Goal: Transaction & Acquisition: Book appointment/travel/reservation

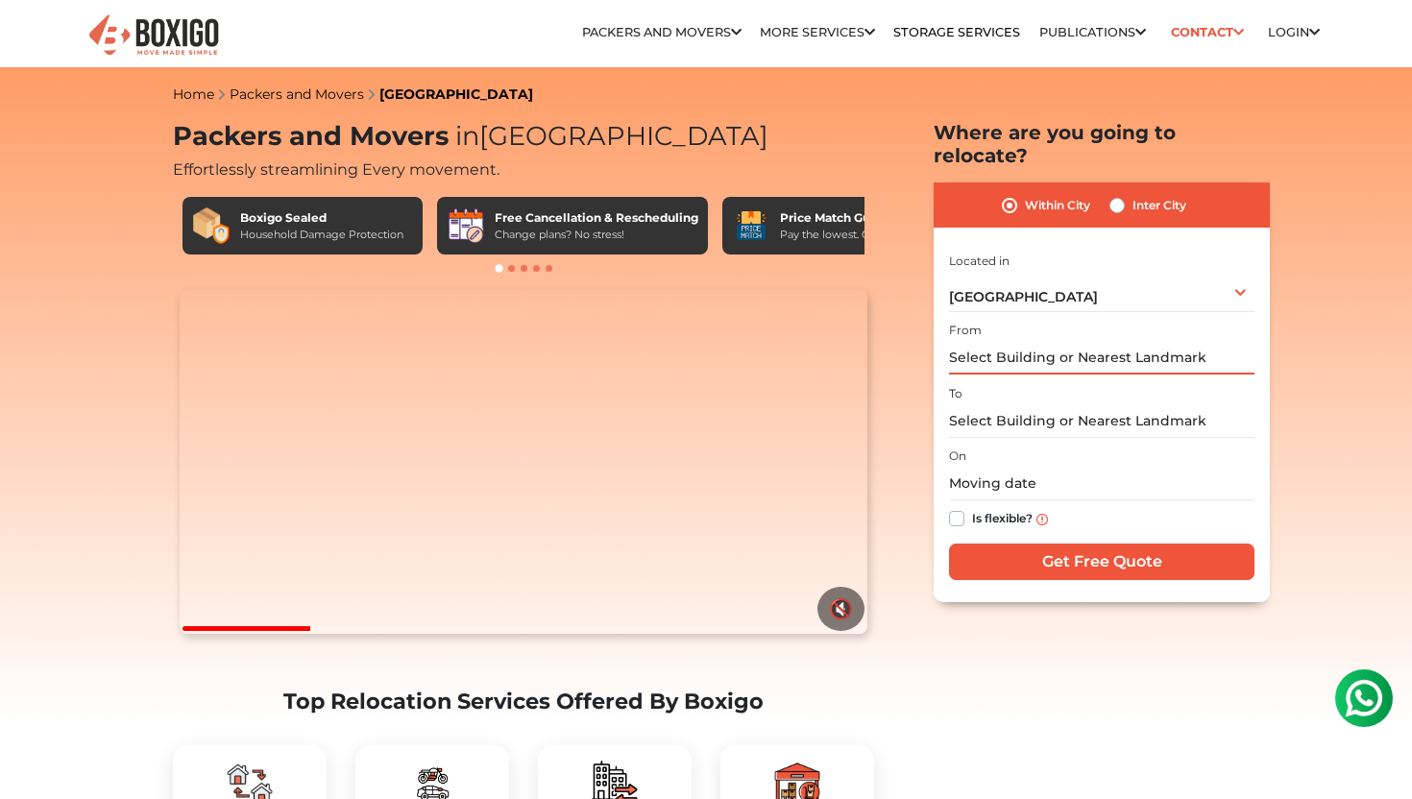
click at [1027, 341] on input "text" at bounding box center [1101, 358] width 305 height 34
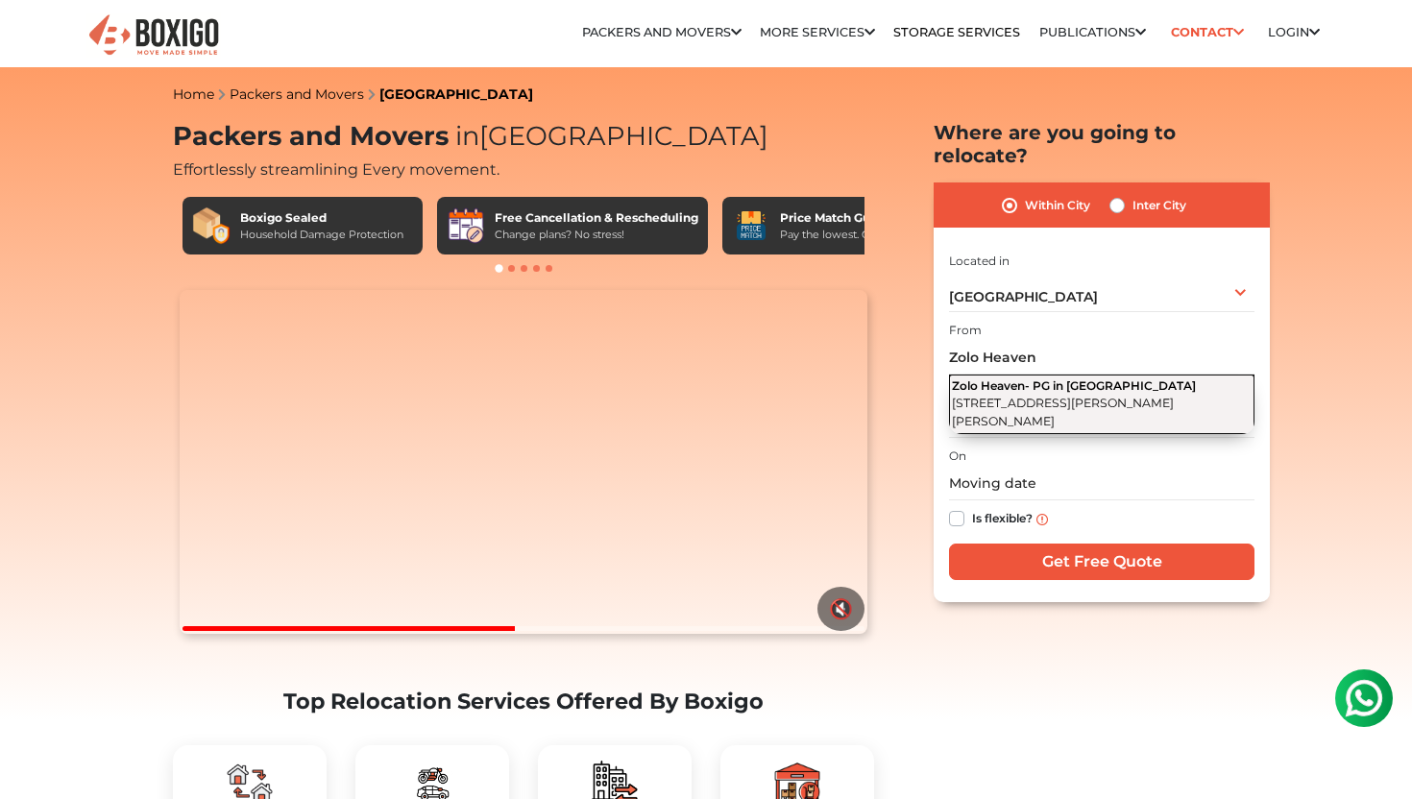
click at [1061, 396] on span "[STREET_ADDRESS][PERSON_NAME][PERSON_NAME]" at bounding box center [1063, 412] width 222 height 33
type input "Zolo Heaven- PG in [GEOGRAPHIC_DATA], [STREET_ADDRESS][PERSON_NAME][PERSON_NAME]"
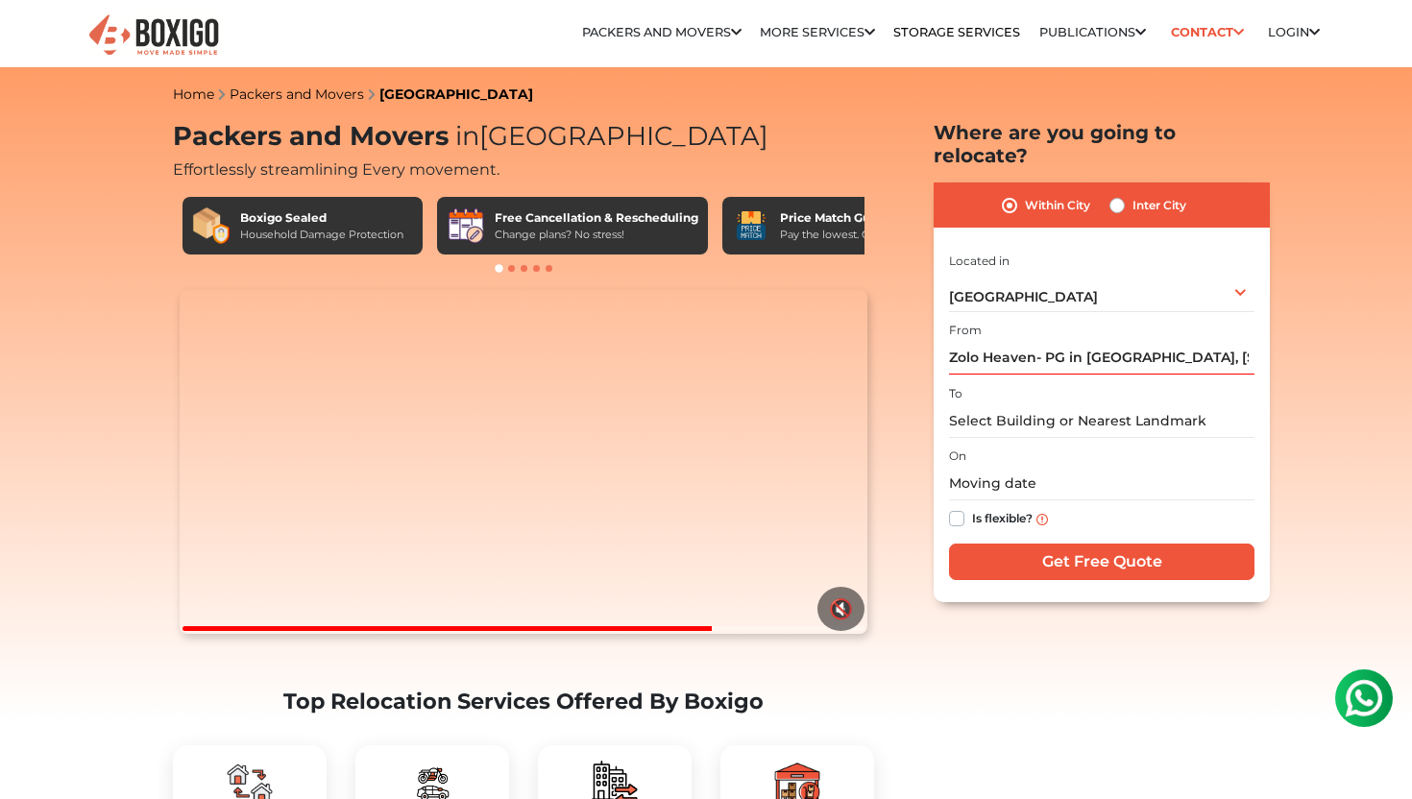
click at [1133, 194] on label "Inter City" at bounding box center [1160, 205] width 54 height 23
click at [1119, 194] on input "Inter City" at bounding box center [1117, 203] width 15 height 19
radio input "true"
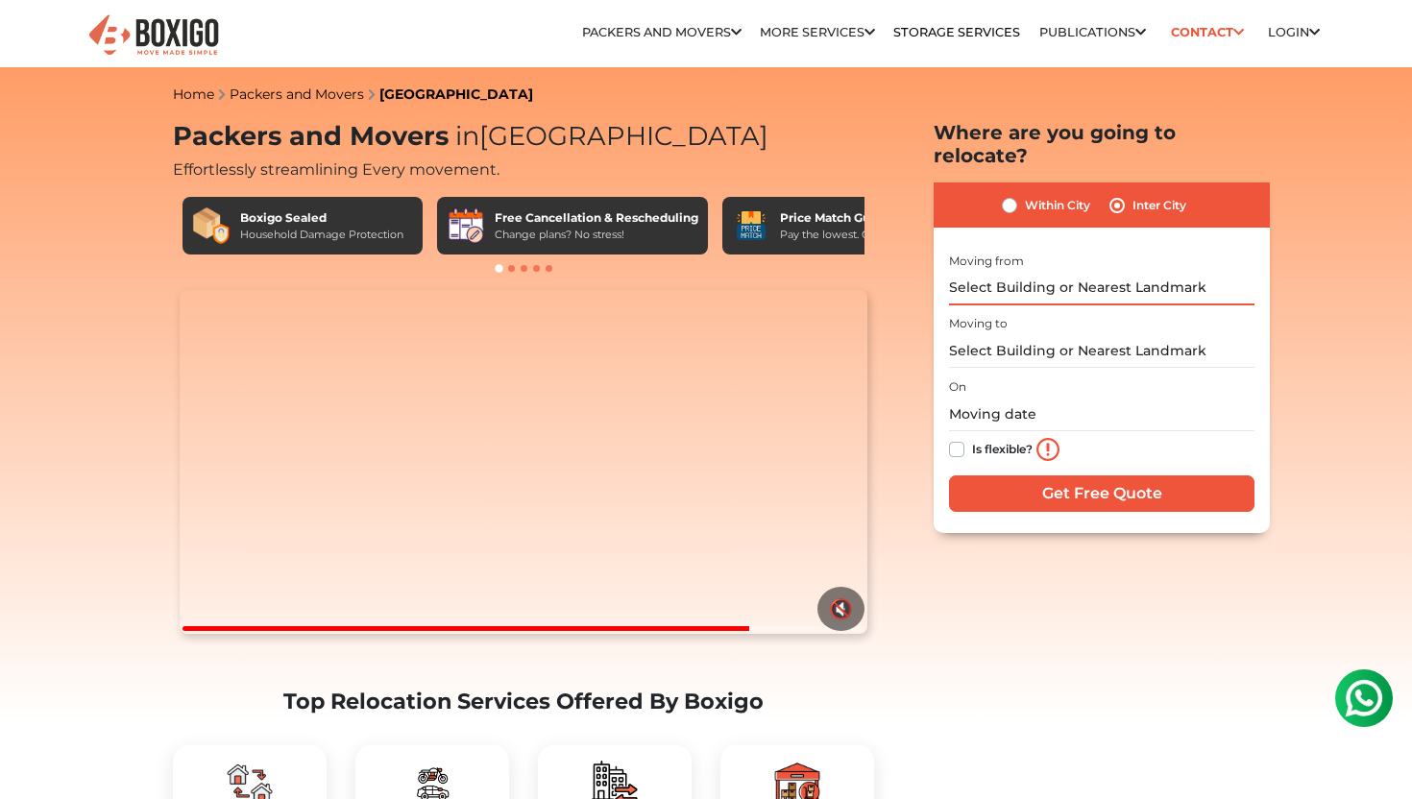
click at [1041, 274] on input "text" at bounding box center [1101, 289] width 305 height 34
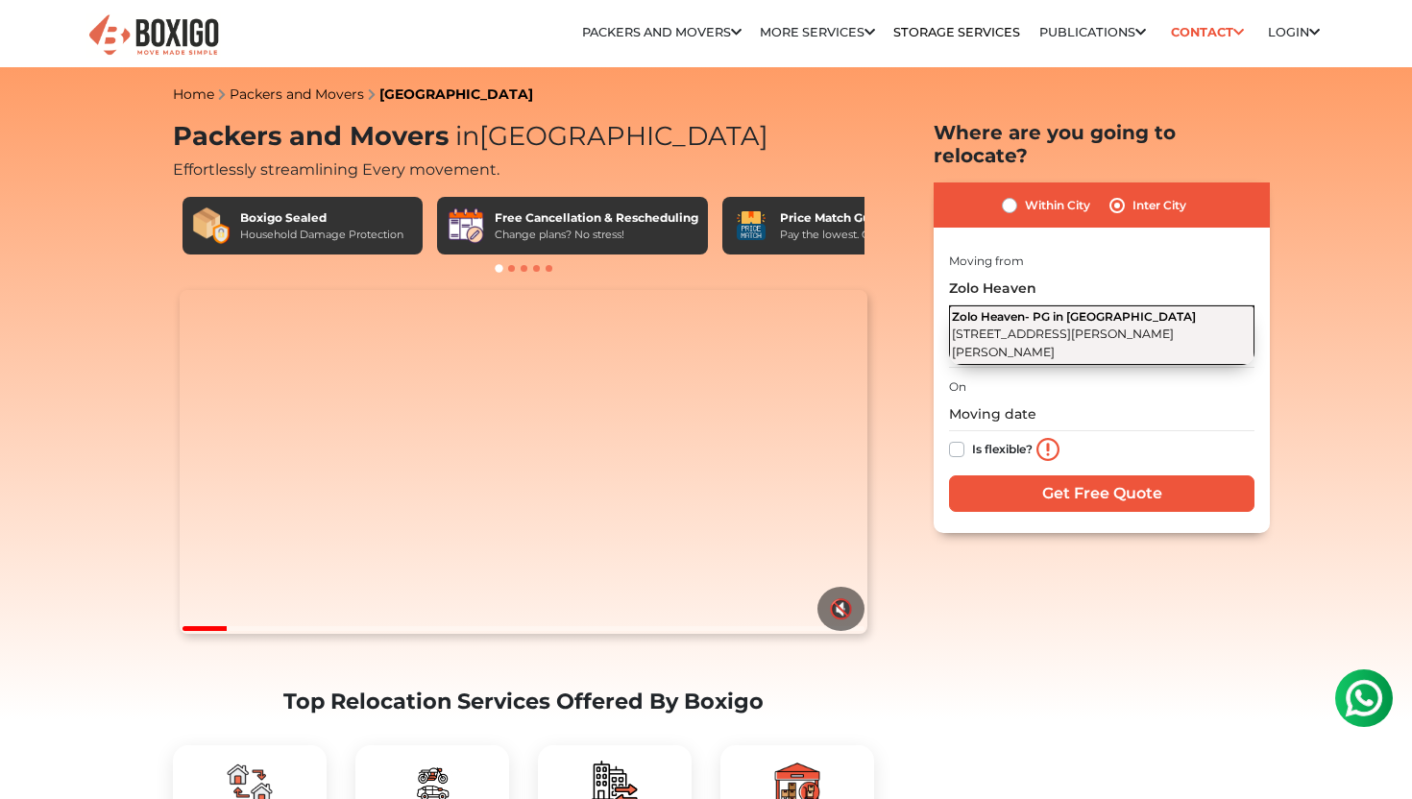
click at [1086, 321] on button "Zolo Heaven- PG in [GEOGRAPHIC_DATA] [STREET_ADDRESS][PERSON_NAME][PERSON_NAME]" at bounding box center [1101, 335] width 305 height 60
type input "Zolo Heaven- PG in [GEOGRAPHIC_DATA], [STREET_ADDRESS][PERSON_NAME][PERSON_NAME]"
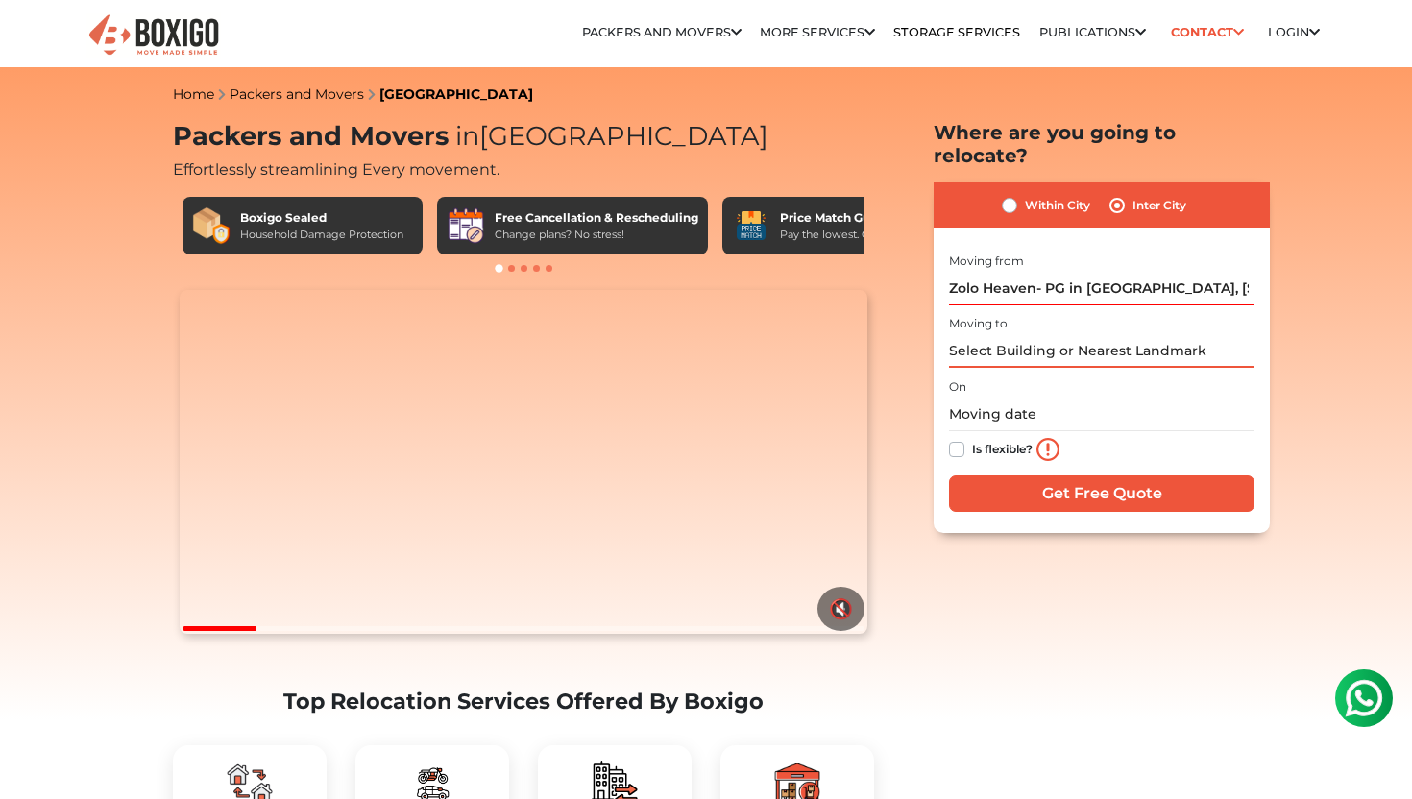
click at [1065, 334] on input "text" at bounding box center [1101, 351] width 305 height 34
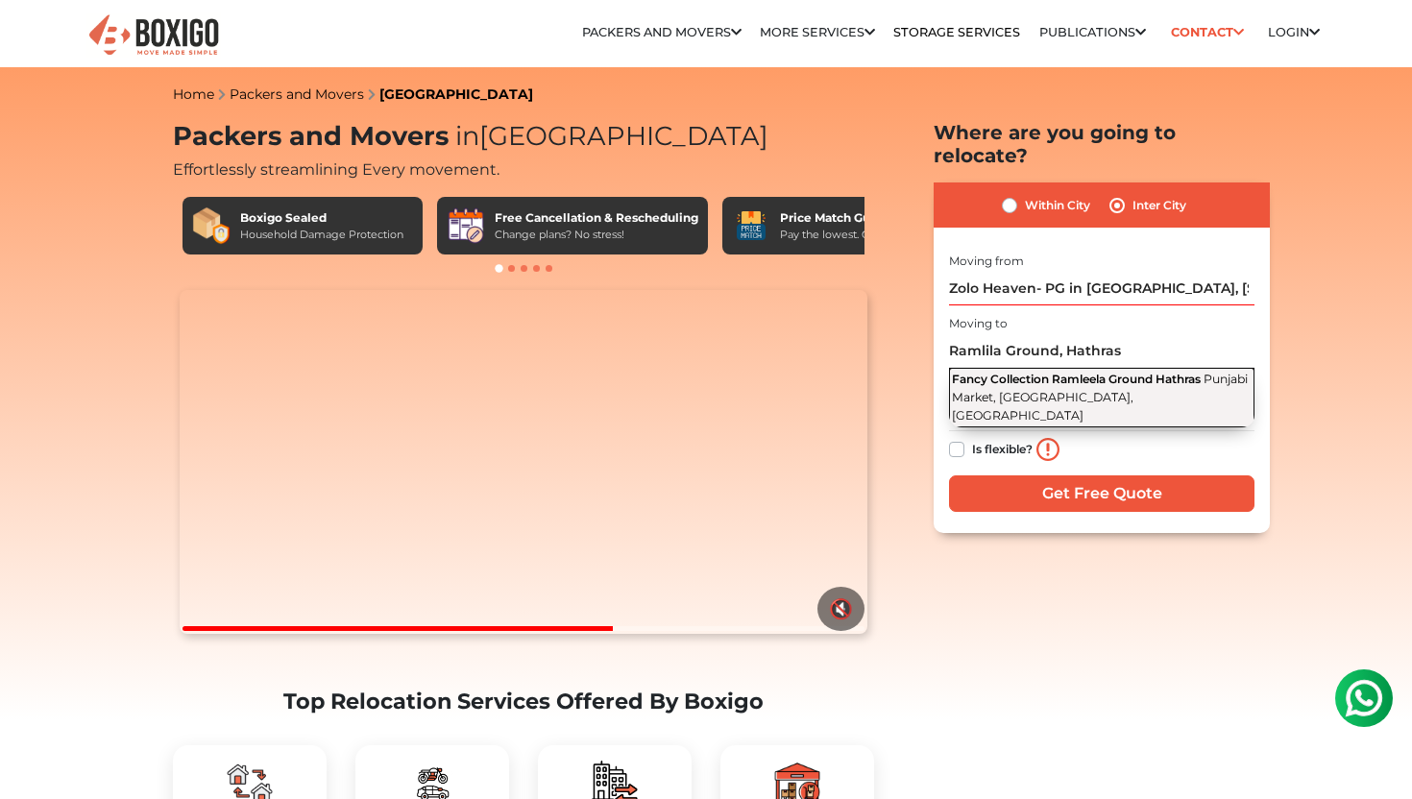
click at [1129, 372] on span "Punjabi Market, [GEOGRAPHIC_DATA], [GEOGRAPHIC_DATA]" at bounding box center [1100, 397] width 296 height 50
type input "Fancy Collection Ramleela Ground Hathras, [GEOGRAPHIC_DATA], [GEOGRAPHIC_DATA],…"
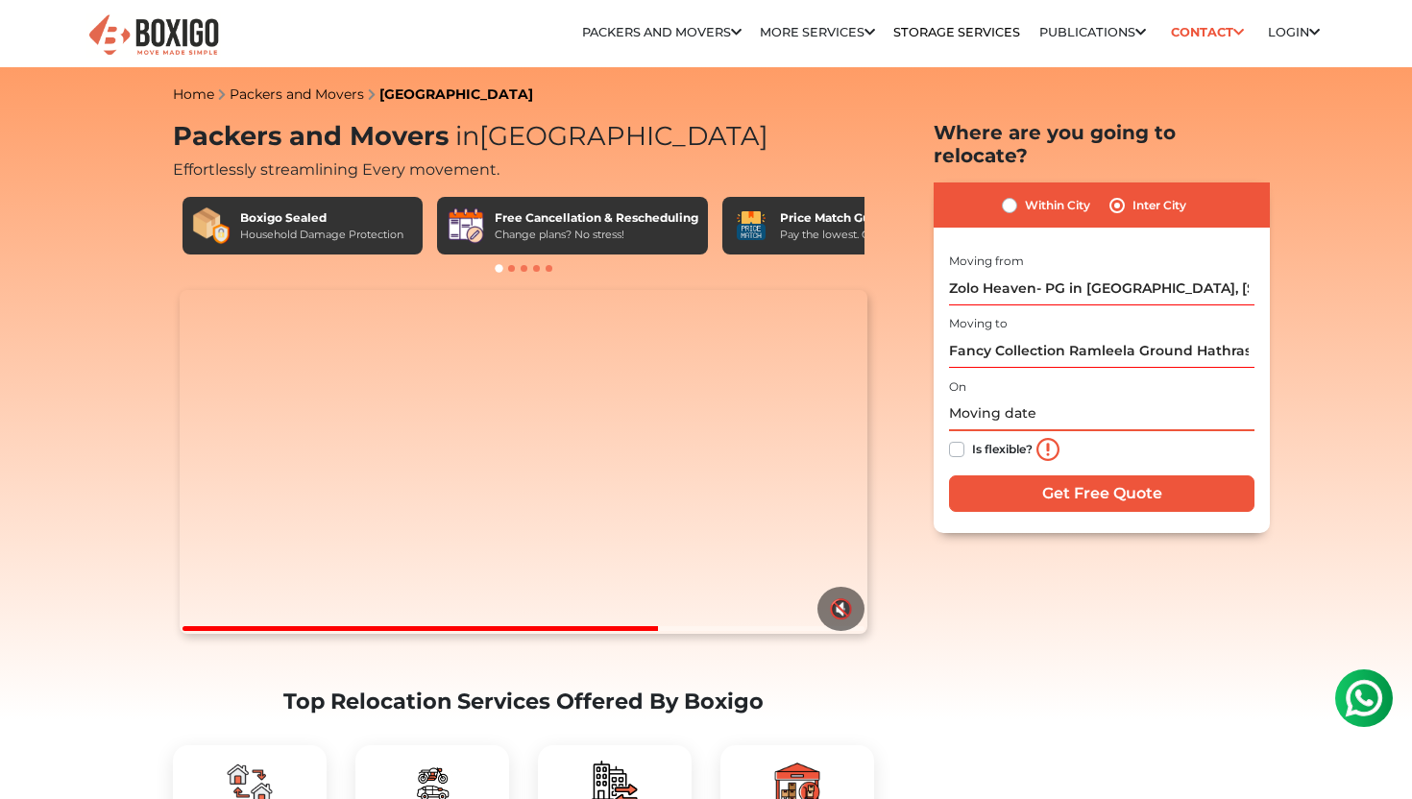
click at [987, 400] on input "text" at bounding box center [1101, 415] width 305 height 34
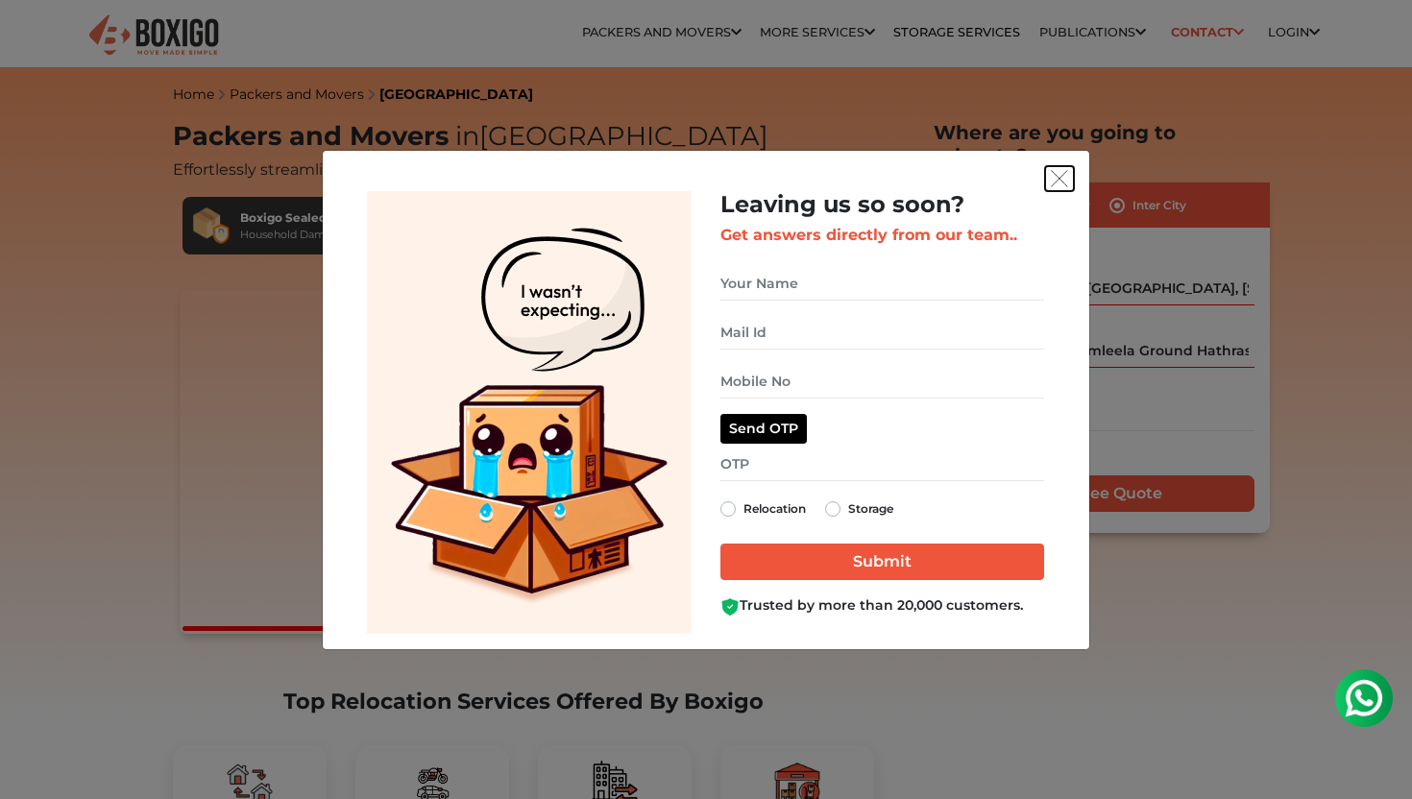
click at [1059, 174] on img "get free quote dialog" at bounding box center [1059, 178] width 17 height 17
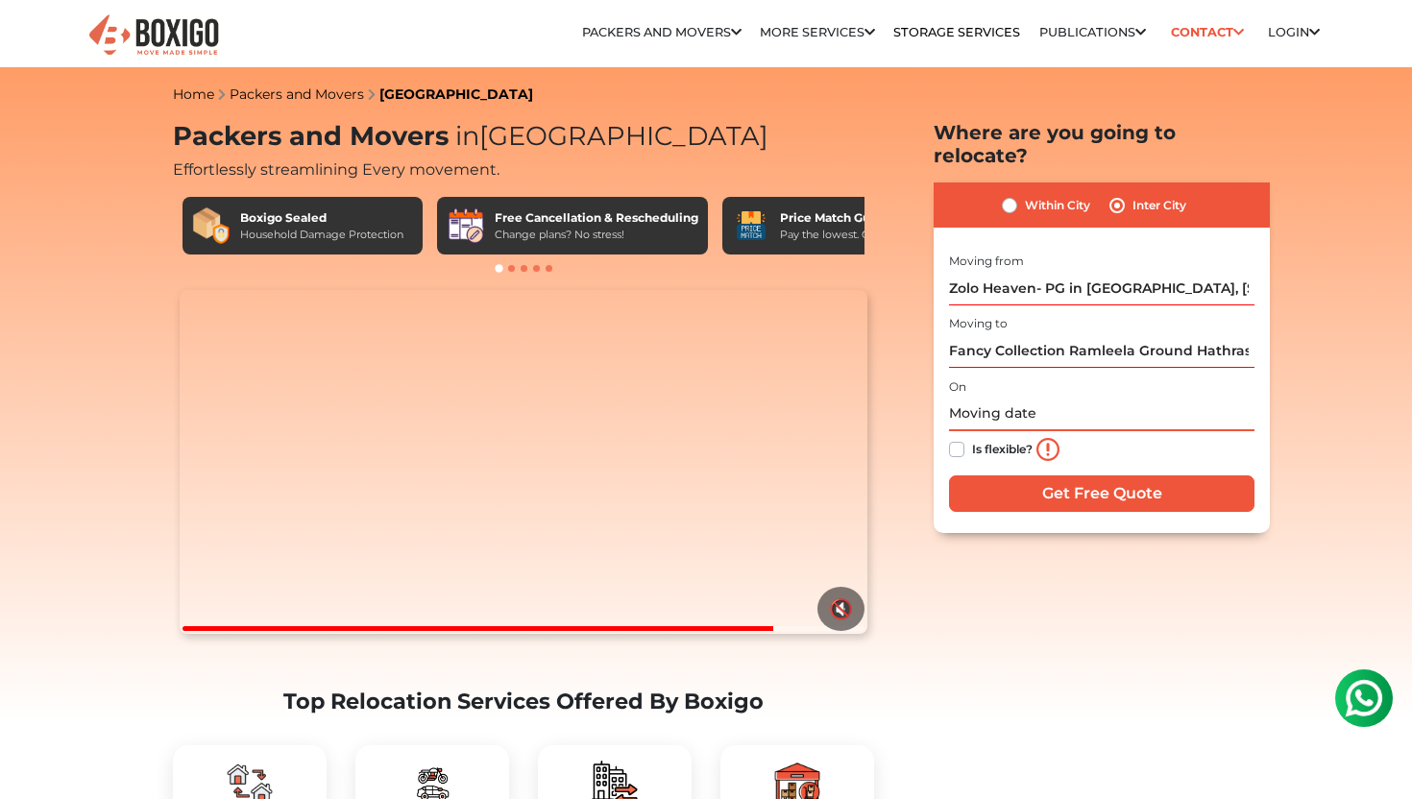
click at [1019, 398] on input "text" at bounding box center [1101, 415] width 305 height 34
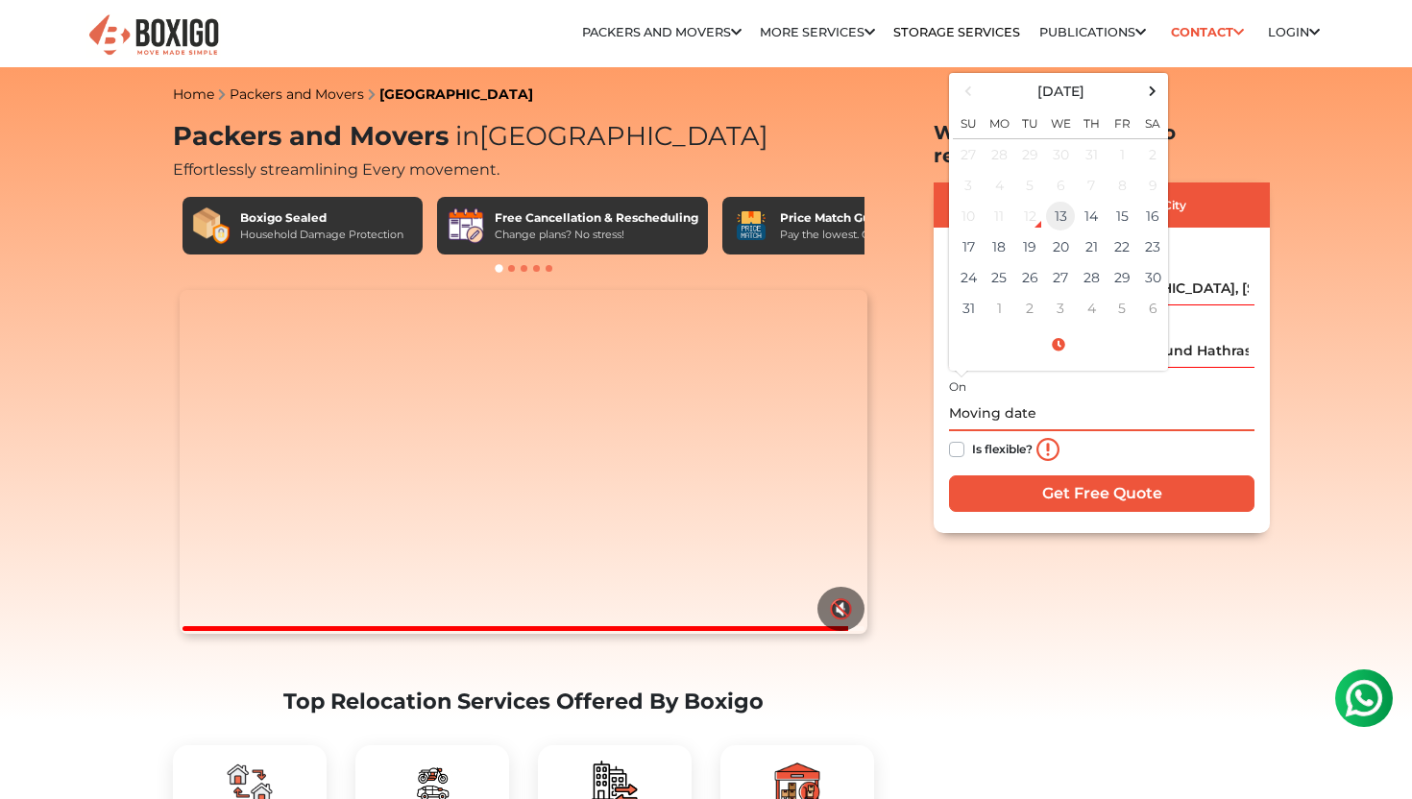
click at [1053, 201] on td "13" at bounding box center [1060, 216] width 31 height 31
type input "[DATE] 2:10 PM"
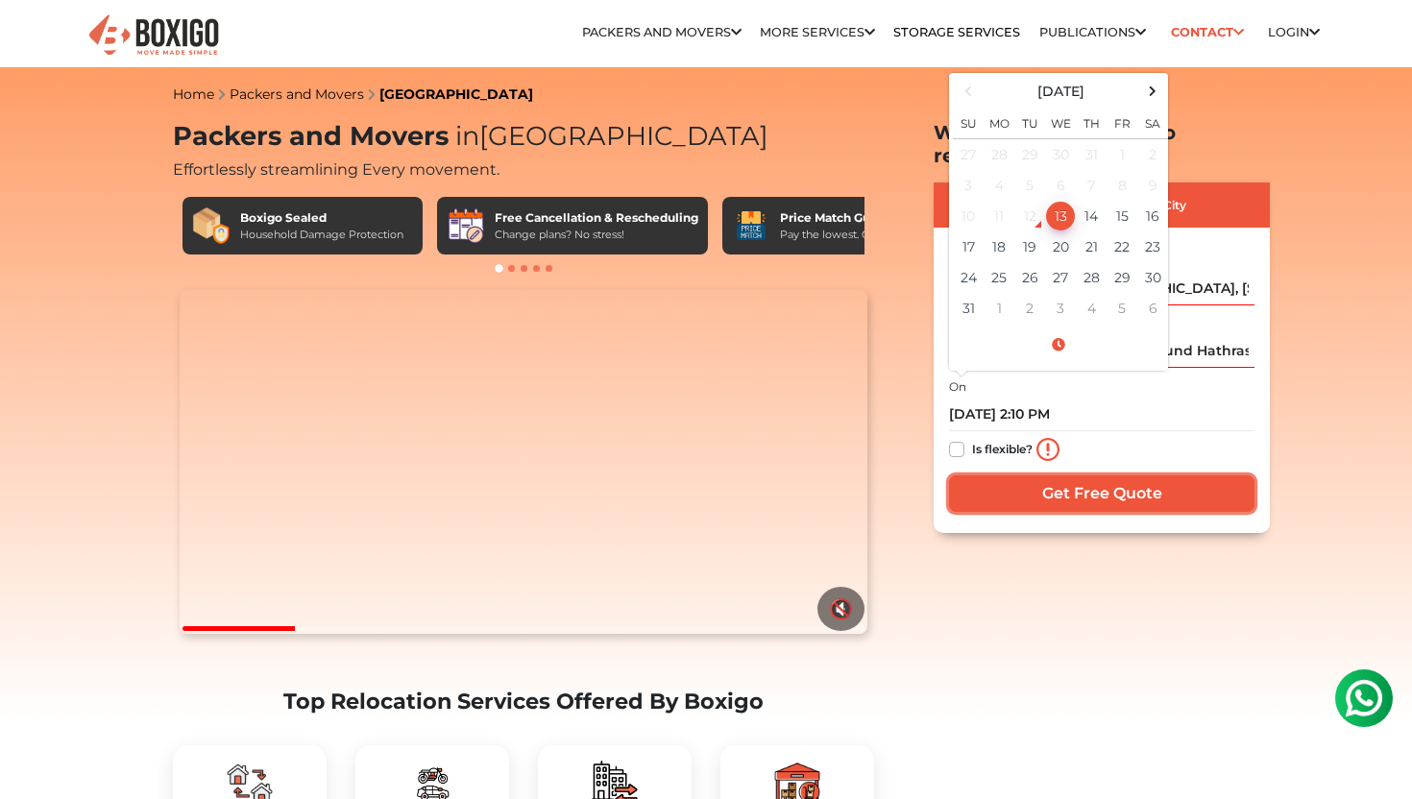
click at [1081, 476] on input "Get Free Quote" at bounding box center [1101, 494] width 305 height 37
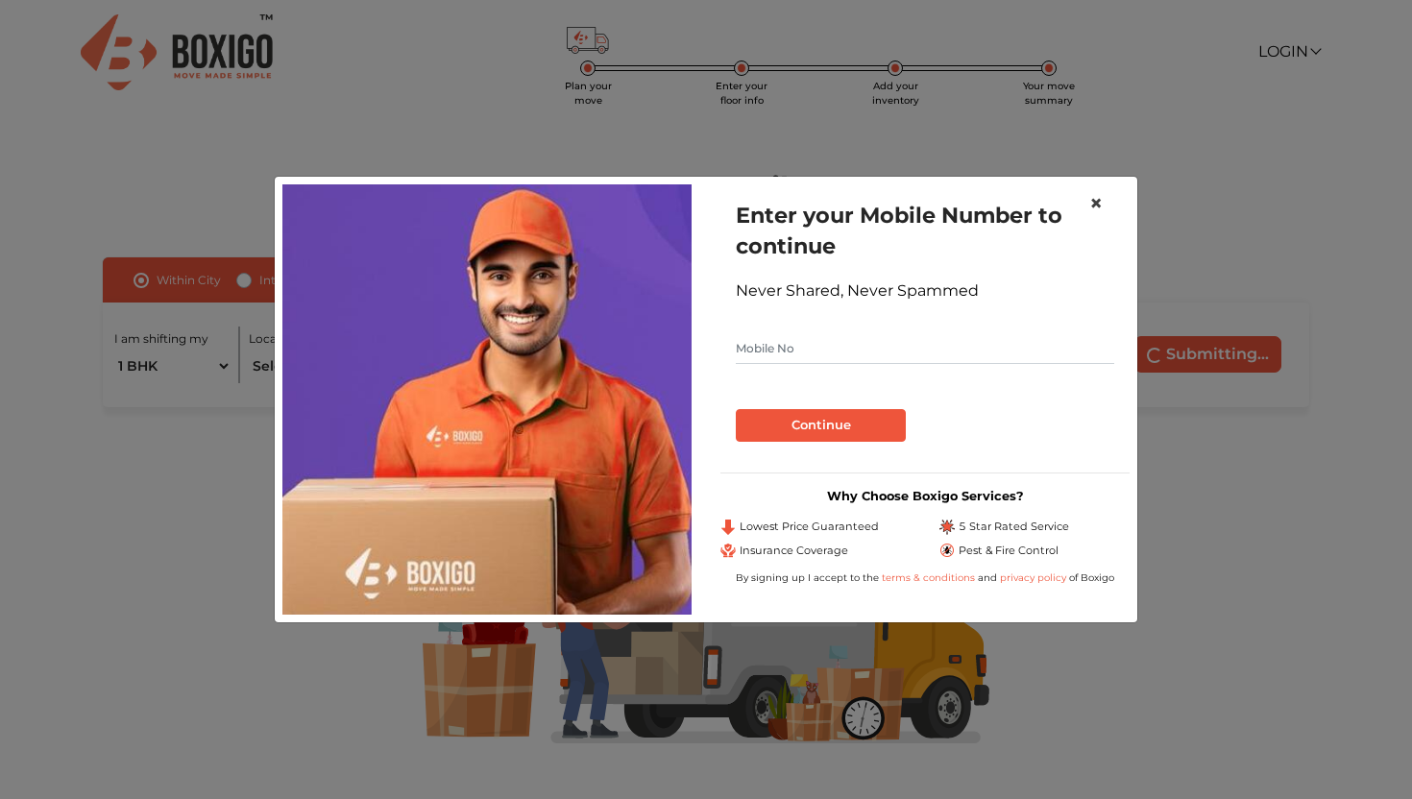
click at [1099, 203] on span "×" at bounding box center [1095, 203] width 13 height 28
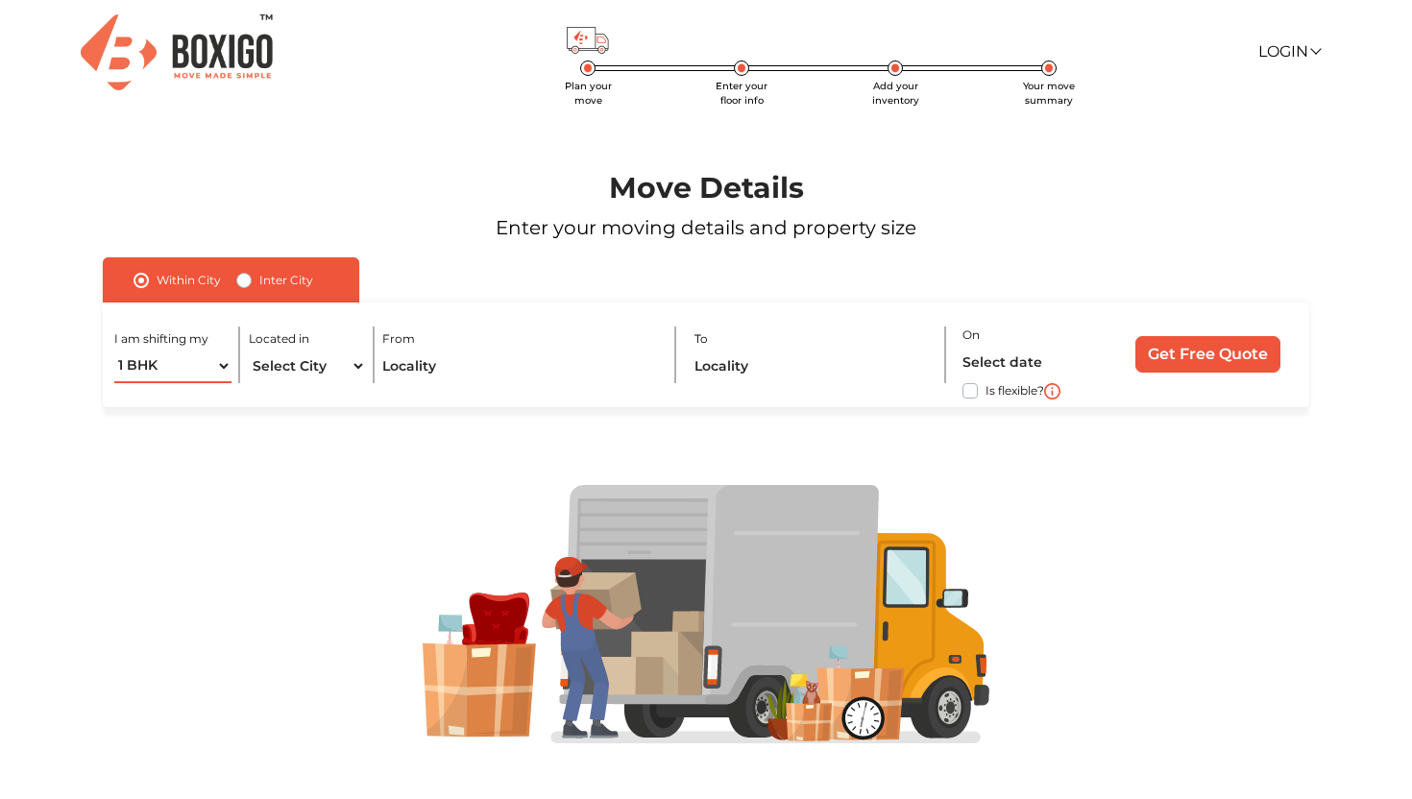
click at [213, 368] on select "1 BHK 2 BHK 3 BHK 3 + BHK FEW ITEMS" at bounding box center [172, 367] width 117 height 34
select select "FEW ITEMS"
click at [331, 370] on select "Select City Bangalore Bengaluru Bhopal Bhubaneswar Chennai Coimbatore Cuttack D…" at bounding box center [307, 367] width 117 height 34
select select "[GEOGRAPHIC_DATA]"
click at [464, 366] on input "text" at bounding box center [520, 367] width 276 height 34
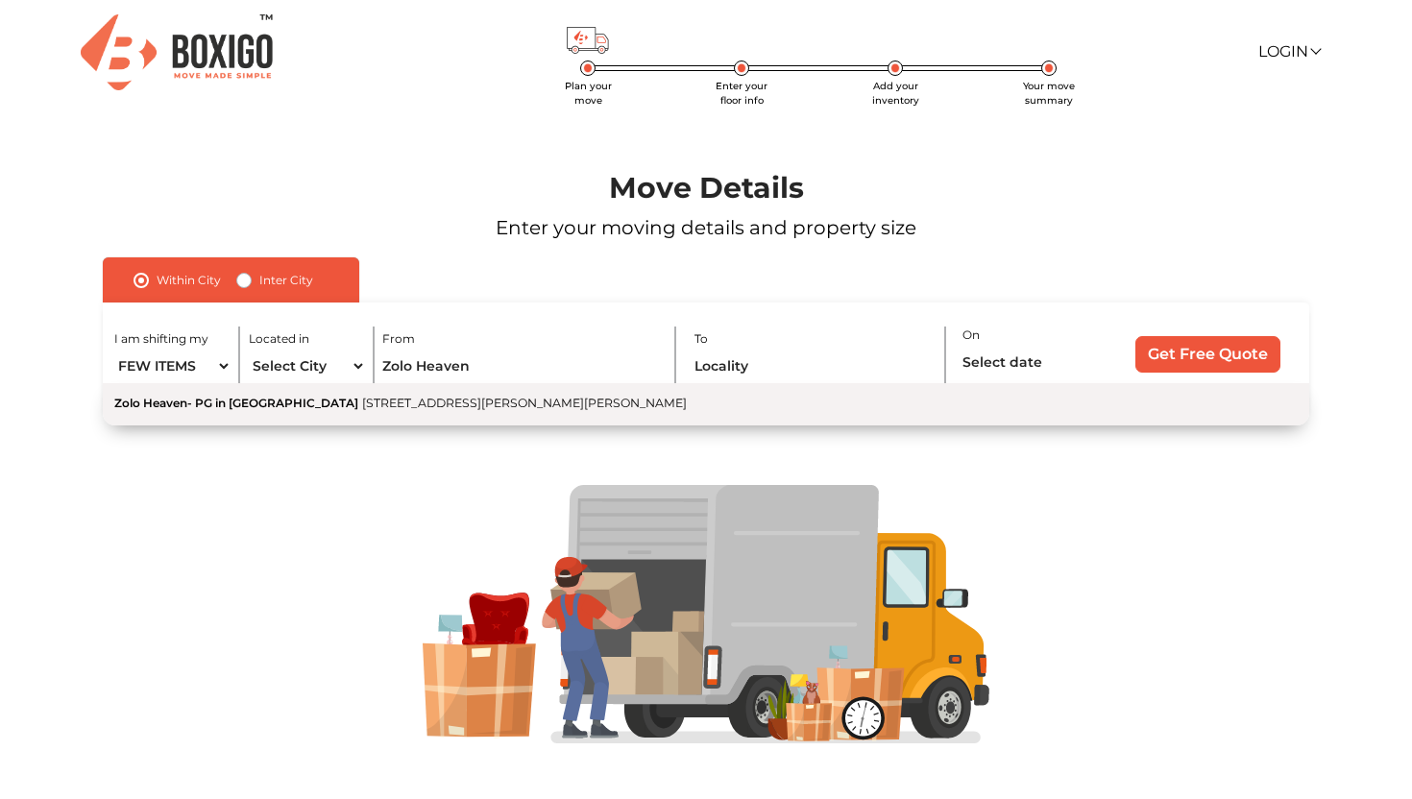
click at [451, 399] on span "[STREET_ADDRESS][PERSON_NAME][PERSON_NAME]" at bounding box center [524, 403] width 325 height 14
type input "Zolo Heaven- PG in [GEOGRAPHIC_DATA], [STREET_ADDRESS][PERSON_NAME][PERSON_NAME]"
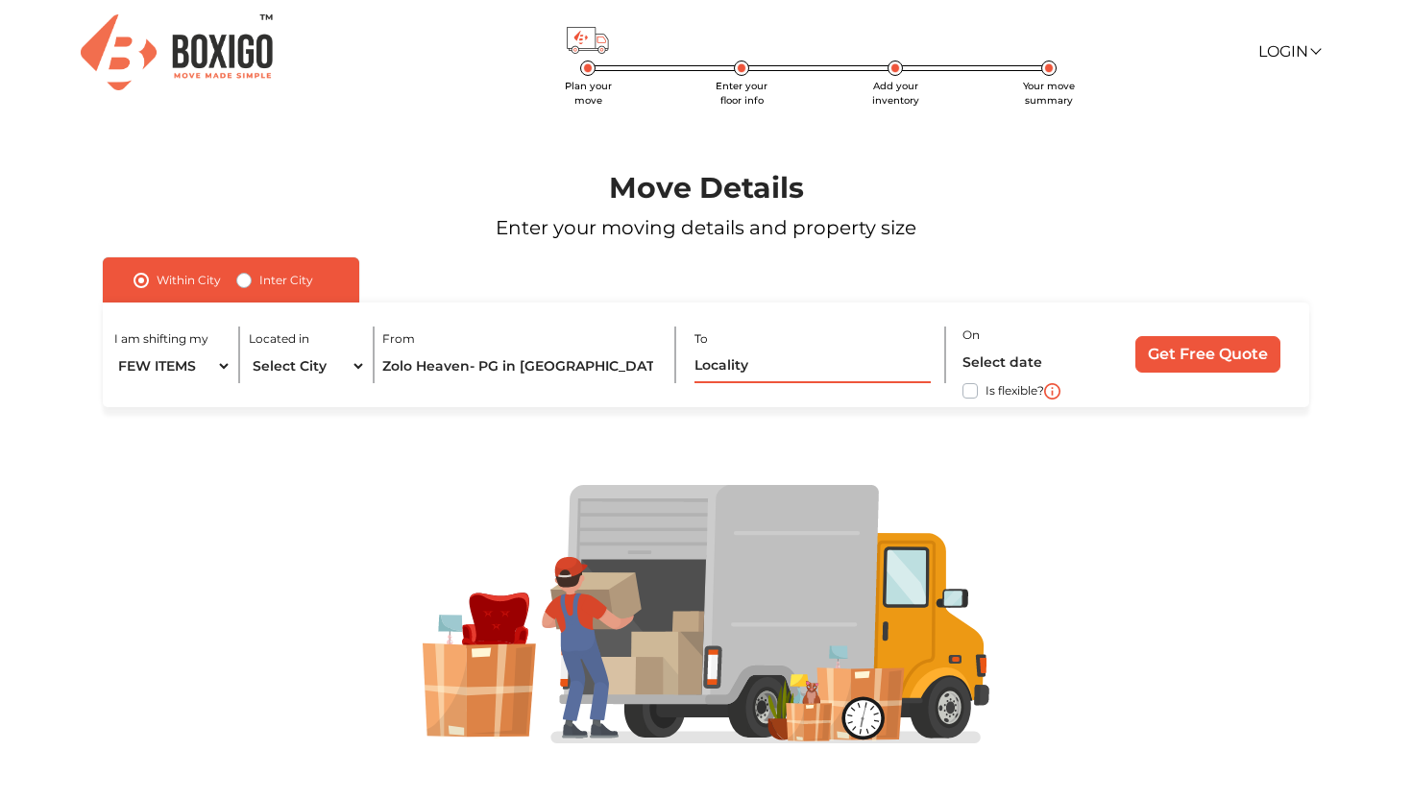
click at [778, 363] on input "text" at bounding box center [813, 367] width 236 height 34
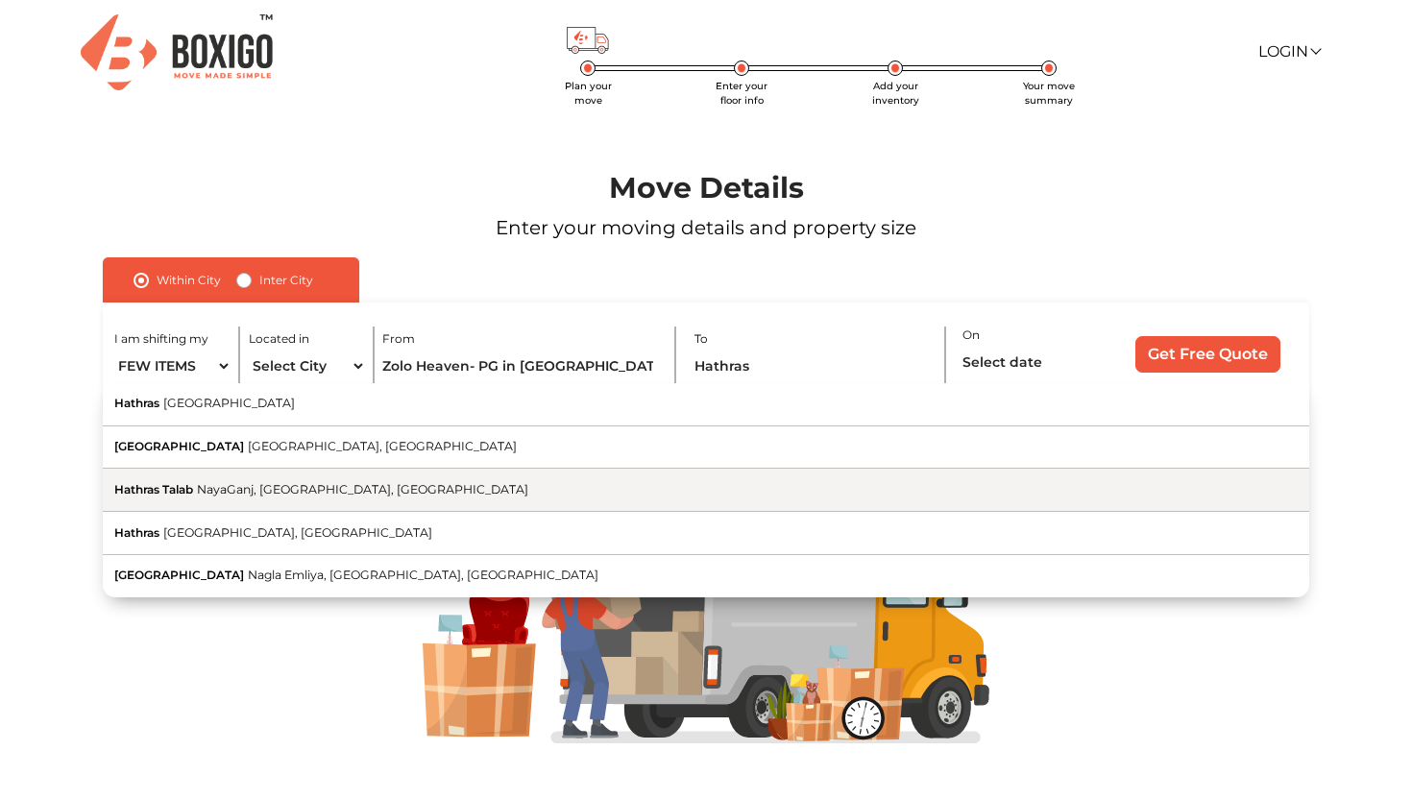
click at [345, 504] on button "Hathras Talab NayaGanj, Hathras, Uttar Pradesh" at bounding box center [706, 490] width 1207 height 43
type input "Hathras Talab, NayaGanj, Hathras, Uttar Pradesh"
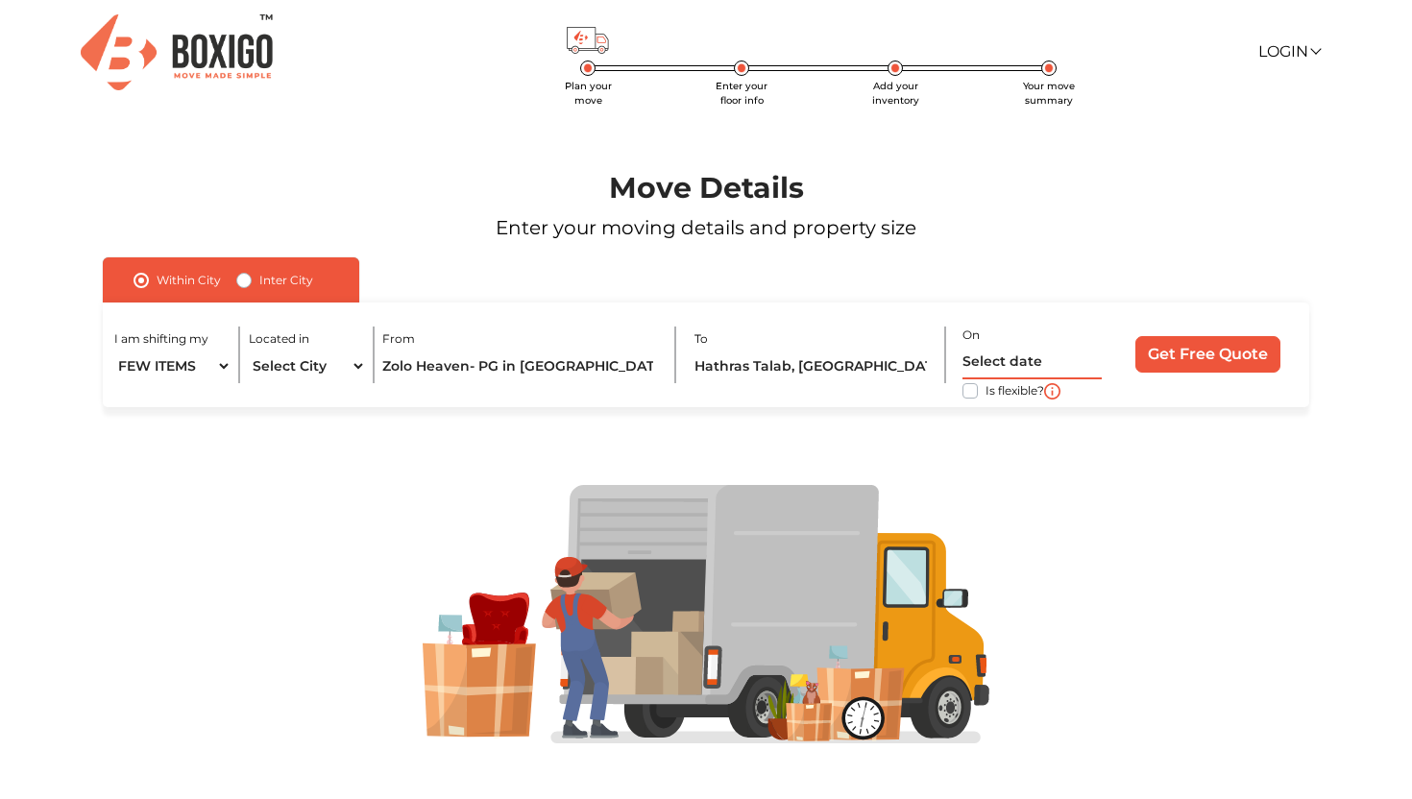
click at [990, 363] on input "text" at bounding box center [1032, 363] width 139 height 34
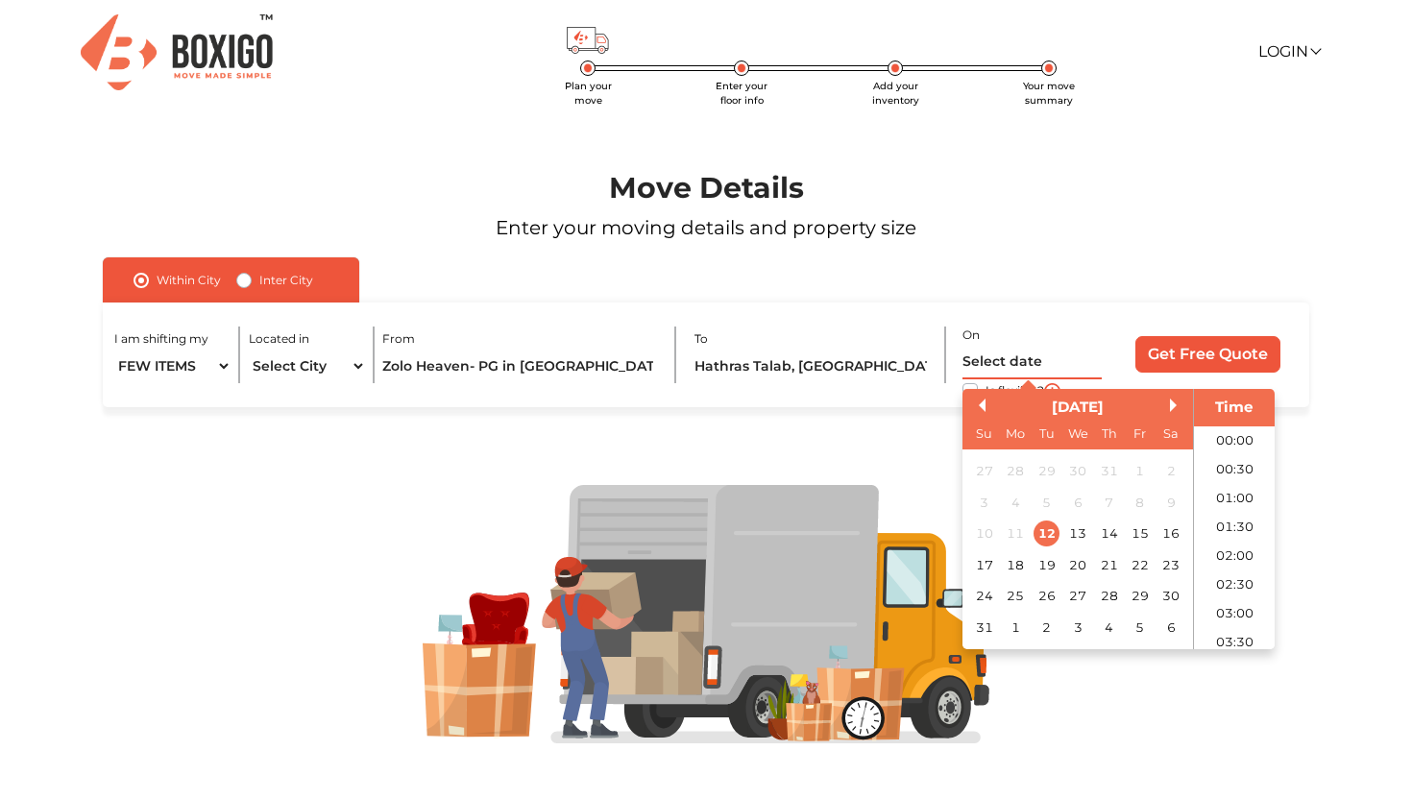
scroll to position [710, 0]
click at [1048, 539] on div "12" at bounding box center [1047, 534] width 26 height 26
click at [1246, 530] on li "15:30" at bounding box center [1235, 521] width 82 height 29
type input "12/08/2025 3:30 PM"
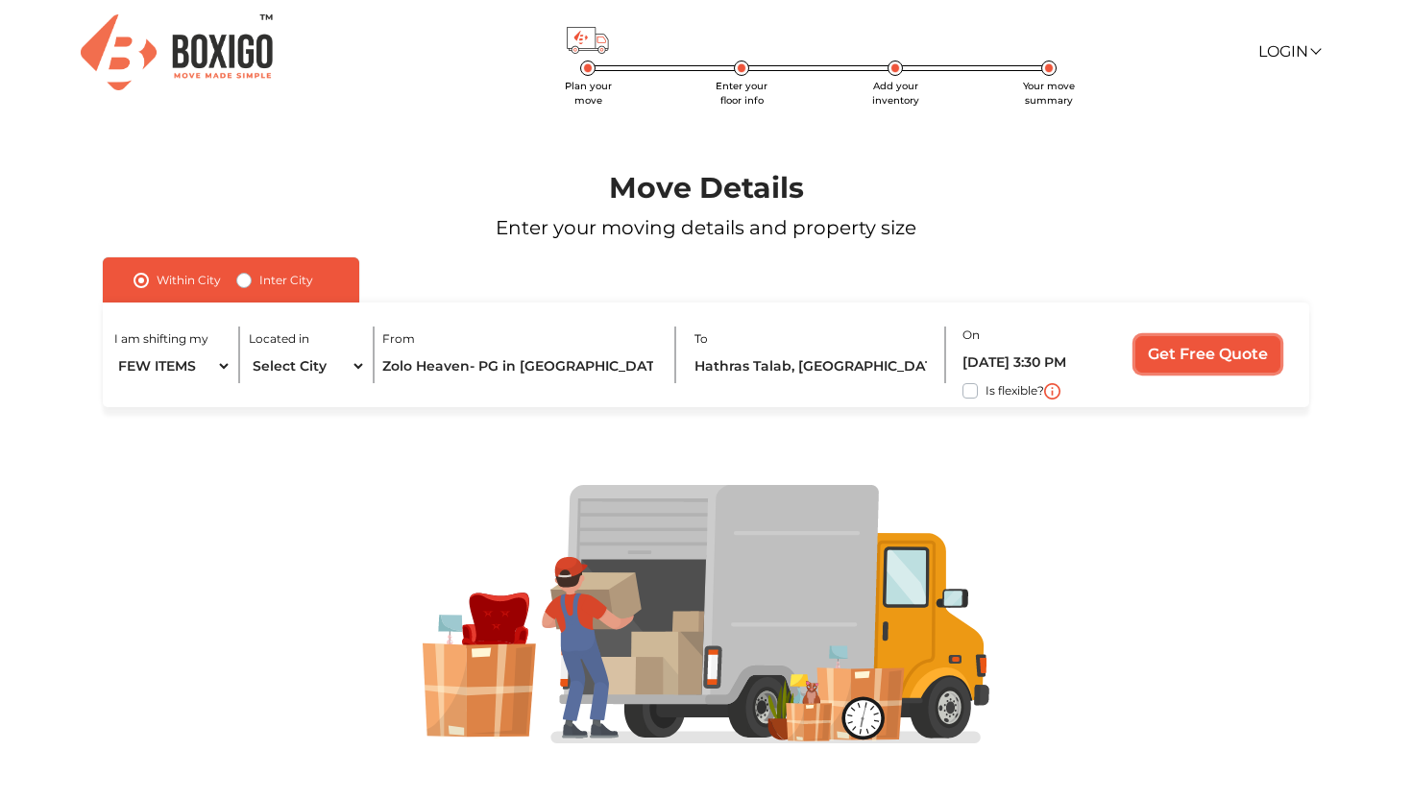
click at [1207, 354] on input "Get Free Quote" at bounding box center [1207, 354] width 145 height 37
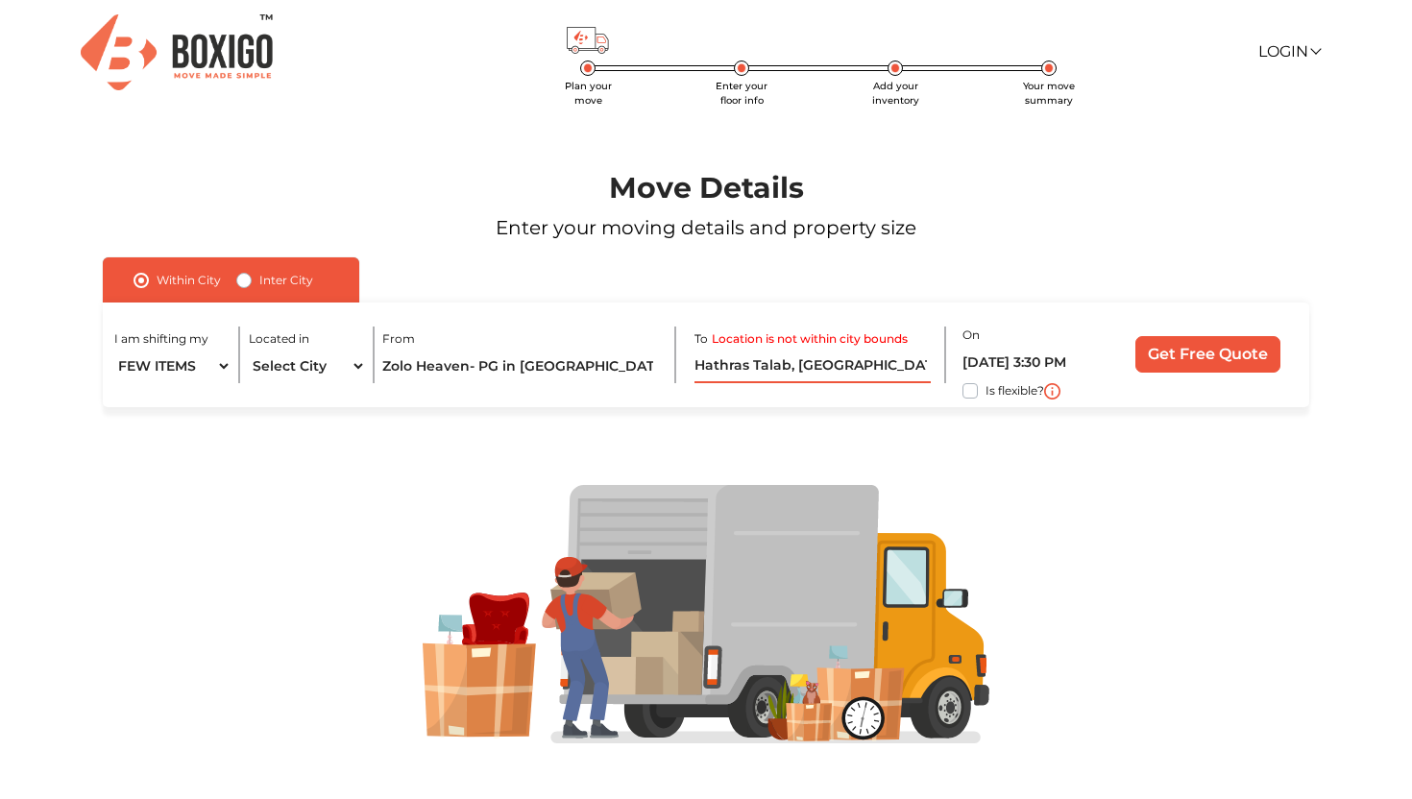
click at [820, 375] on input "Hathras Talab, NayaGanj, Hathras, Uttar Pradesh" at bounding box center [813, 367] width 236 height 34
